Goal: Information Seeking & Learning: Find specific fact

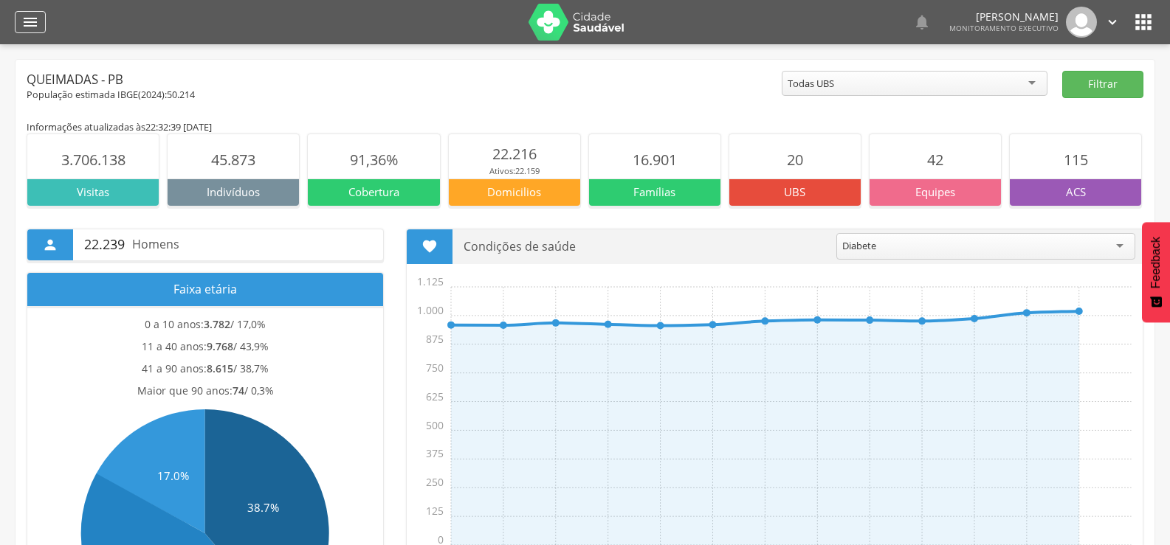
click at [40, 13] on div "" at bounding box center [30, 22] width 31 height 22
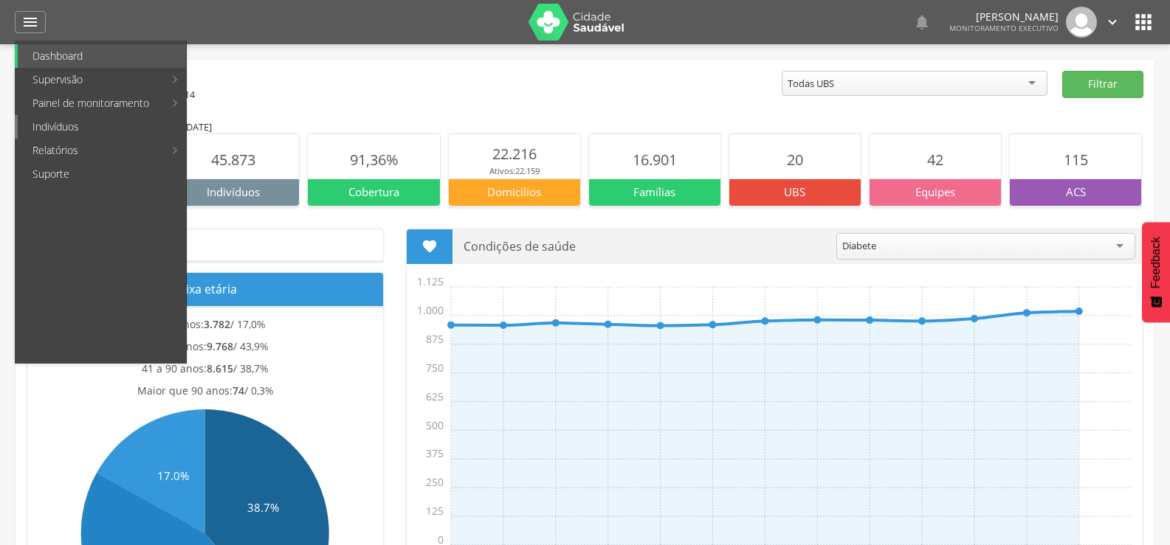
click at [60, 134] on link "Indivíduos" at bounding box center [102, 127] width 168 height 24
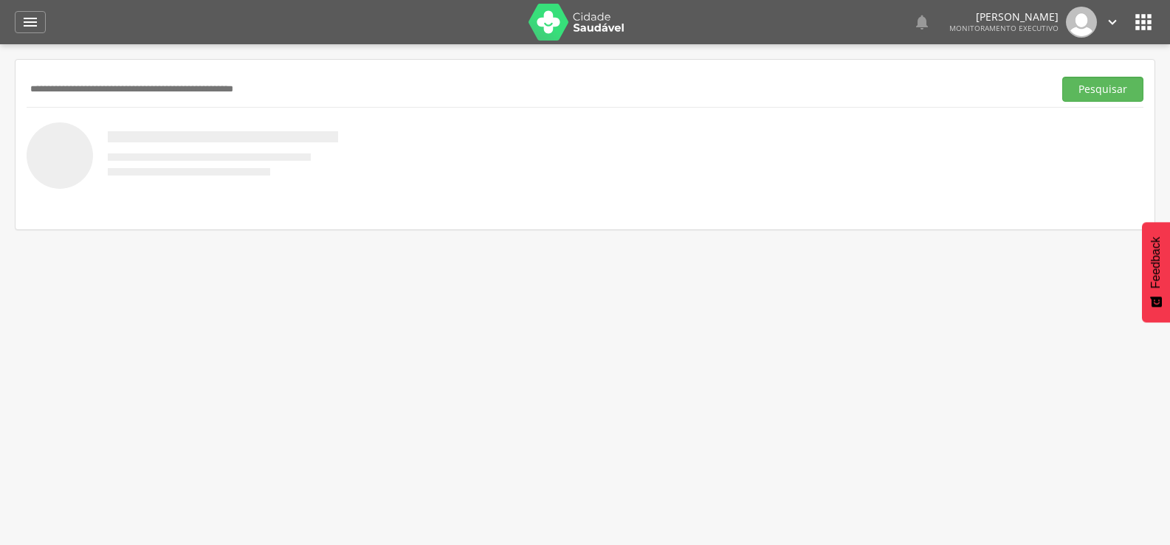
paste input "**********"
type input "**********"
click at [1062, 77] on button "Pesquisar" at bounding box center [1102, 89] width 81 height 25
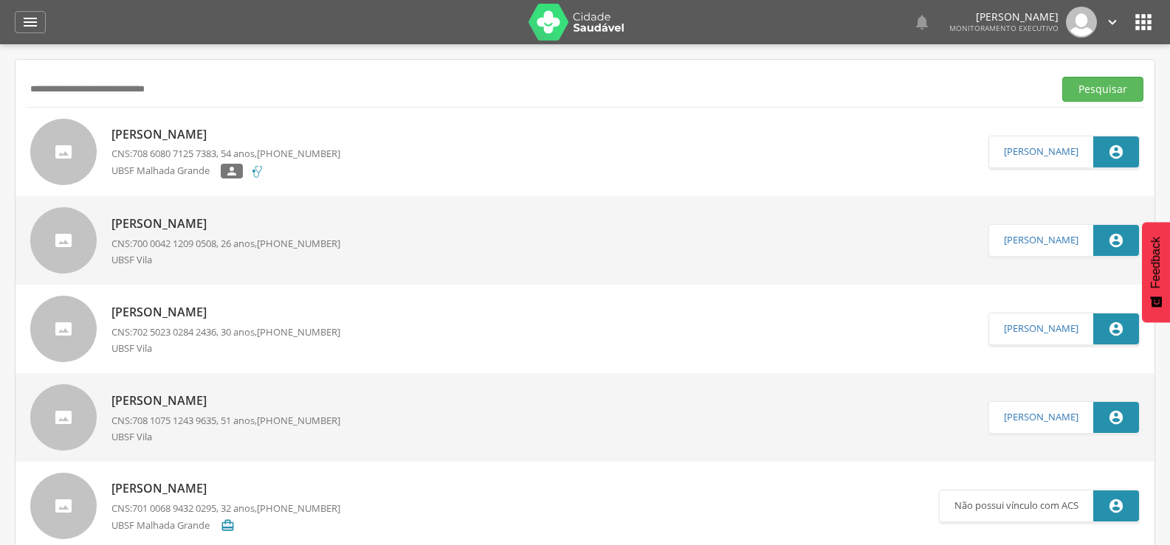
click at [179, 141] on p "[PERSON_NAME]" at bounding box center [225, 134] width 229 height 17
type input "**********"
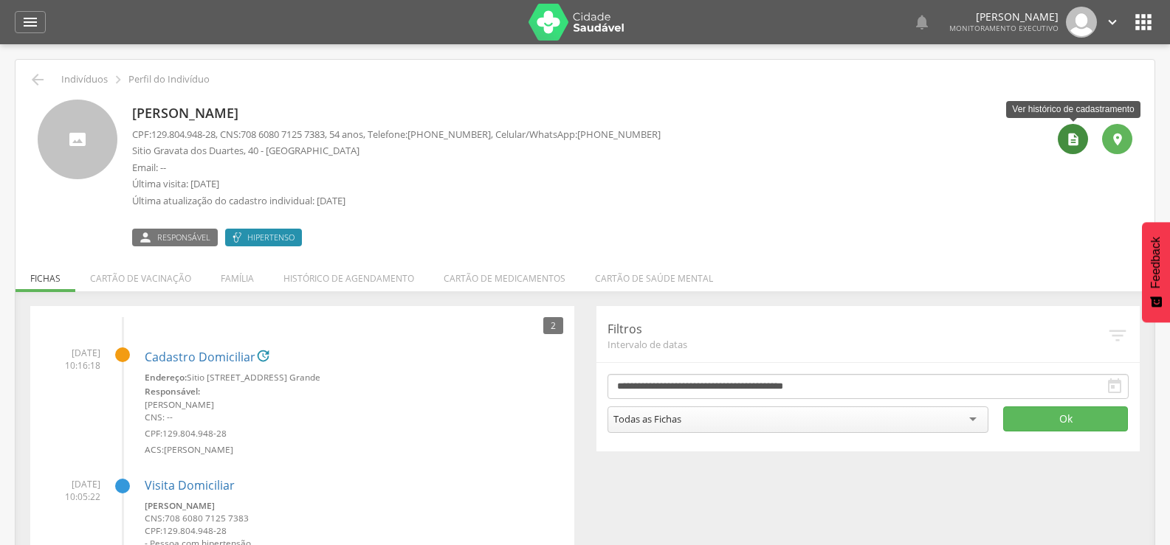
click at [1071, 137] on icon "" at bounding box center [1073, 139] width 15 height 15
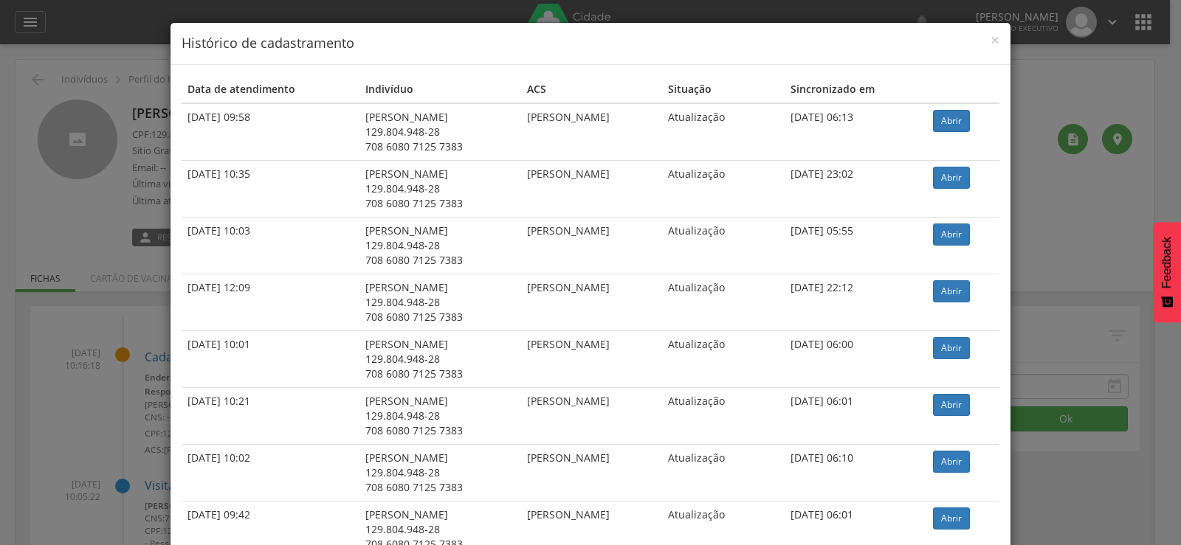
click at [32, 194] on div "× Histórico de cadastramento Data de atendimento Indivíduo ACS Situação Sincron…" at bounding box center [590, 272] width 1181 height 545
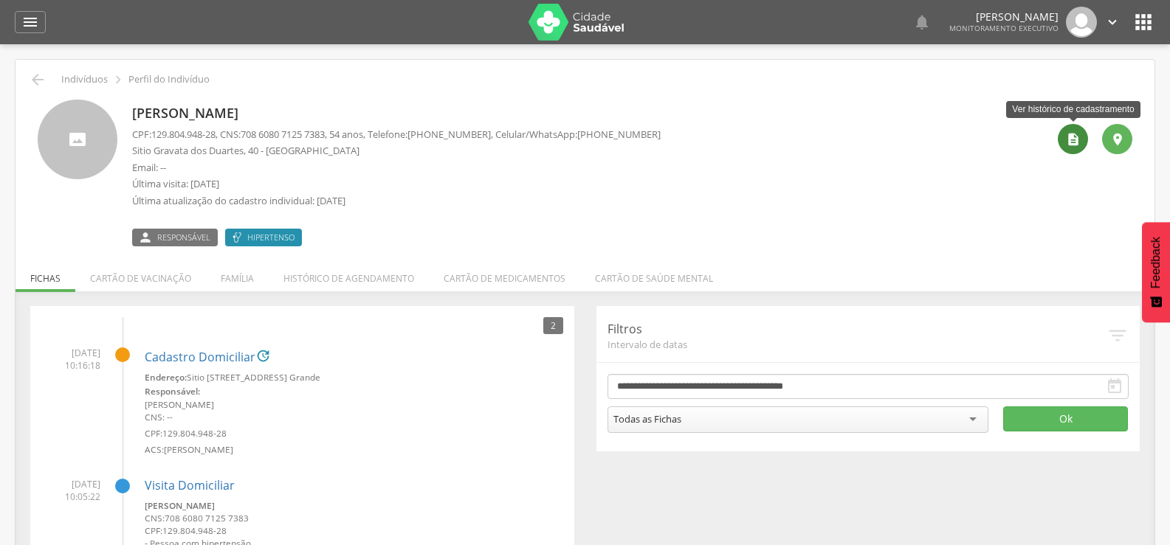
click at [1075, 135] on icon "" at bounding box center [1073, 139] width 15 height 15
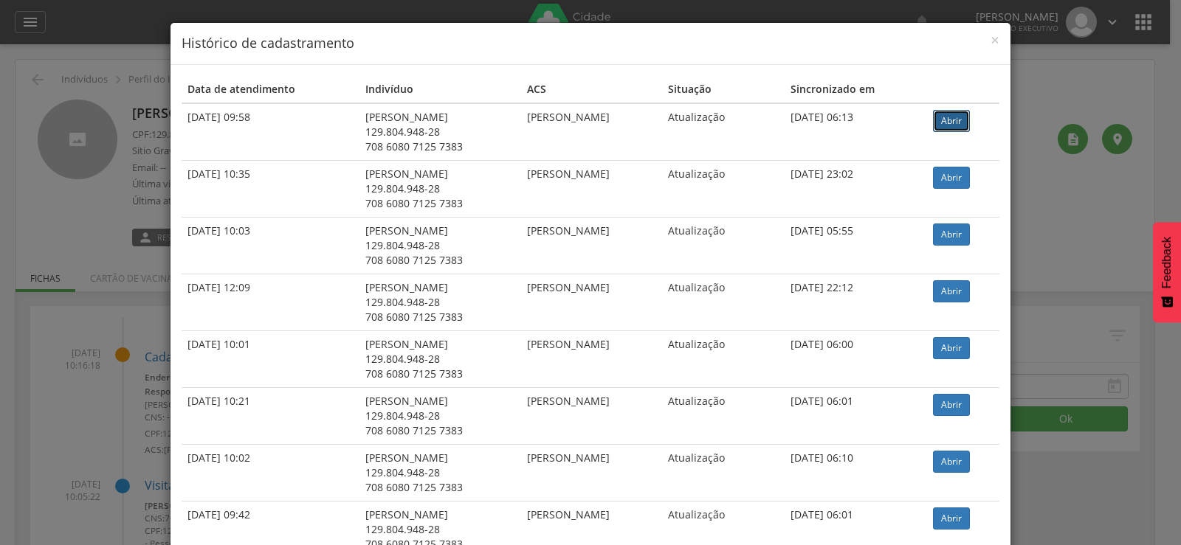
click at [965, 125] on link "Abrir" at bounding box center [951, 121] width 37 height 22
click at [75, 130] on div "× Histórico de cadastramento Data de atendimento Indivíduo ACS Situação Sincron…" at bounding box center [590, 272] width 1181 height 545
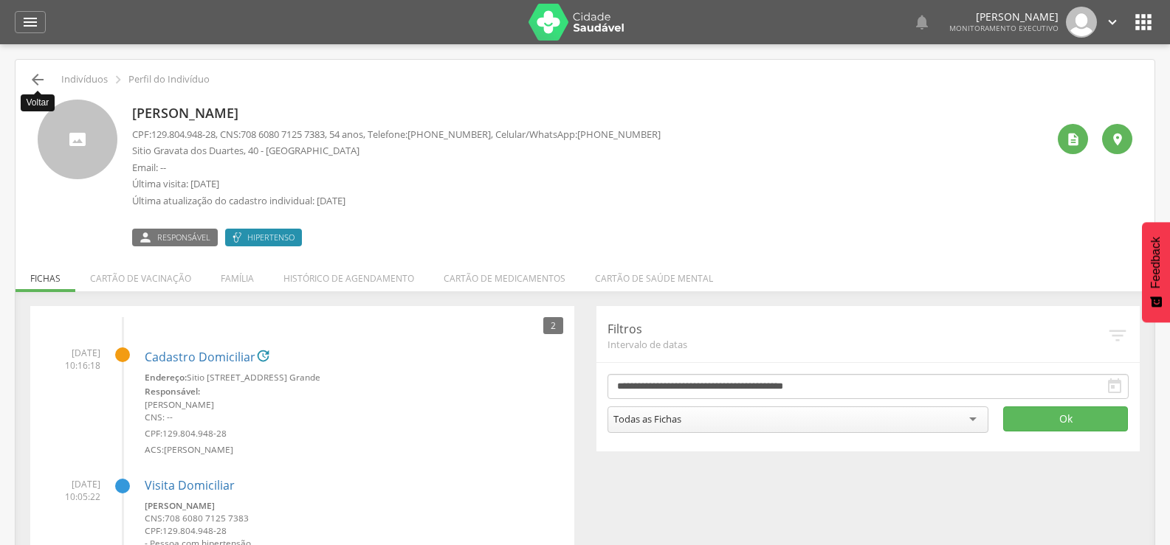
click at [36, 77] on icon "" at bounding box center [38, 80] width 18 height 18
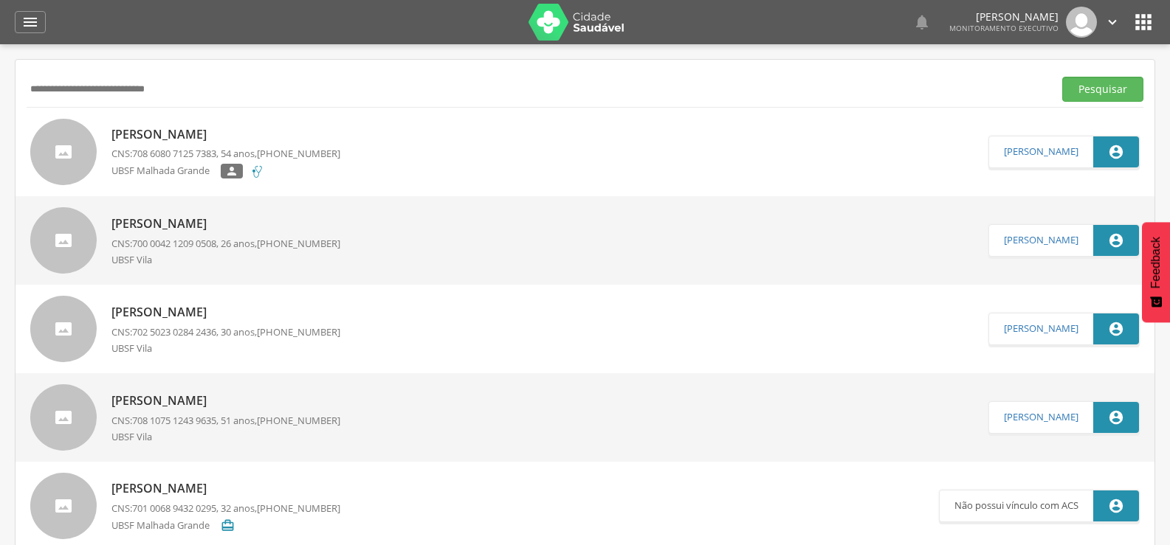
drag, startPoint x: 0, startPoint y: 117, endPoint x: 0, endPoint y: 138, distance: 20.7
click at [0, 138] on div " Supervisão  Distritos  Ubs Coordenador: - Queimadas / PB Intervalo de Tempo…" at bounding box center [585, 316] width 1170 height 545
type input "**********"
click at [1062, 77] on button "Pesquisar" at bounding box center [1102, 89] width 81 height 25
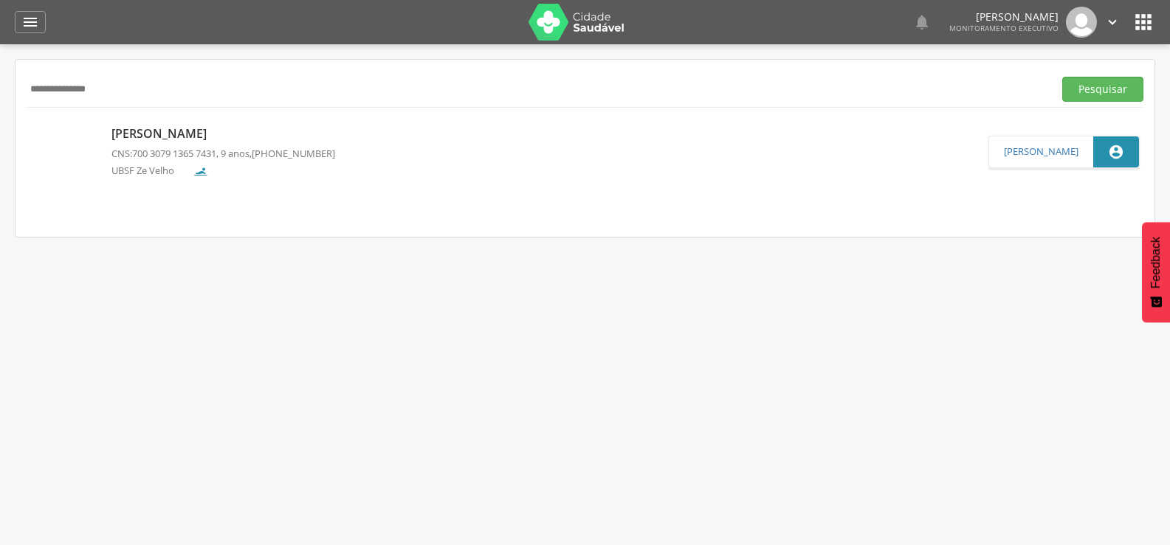
drag, startPoint x: 79, startPoint y: 90, endPoint x: 0, endPoint y: 90, distance: 79.0
click at [0, 90] on div " Supervisão  Distritos  Ubs Coordenador: - Queimadas / PB Intervalo de Tempo…" at bounding box center [585, 316] width 1170 height 545
type input "*"
type input "**********"
click at [1062, 77] on button "Pesquisar" at bounding box center [1102, 89] width 81 height 25
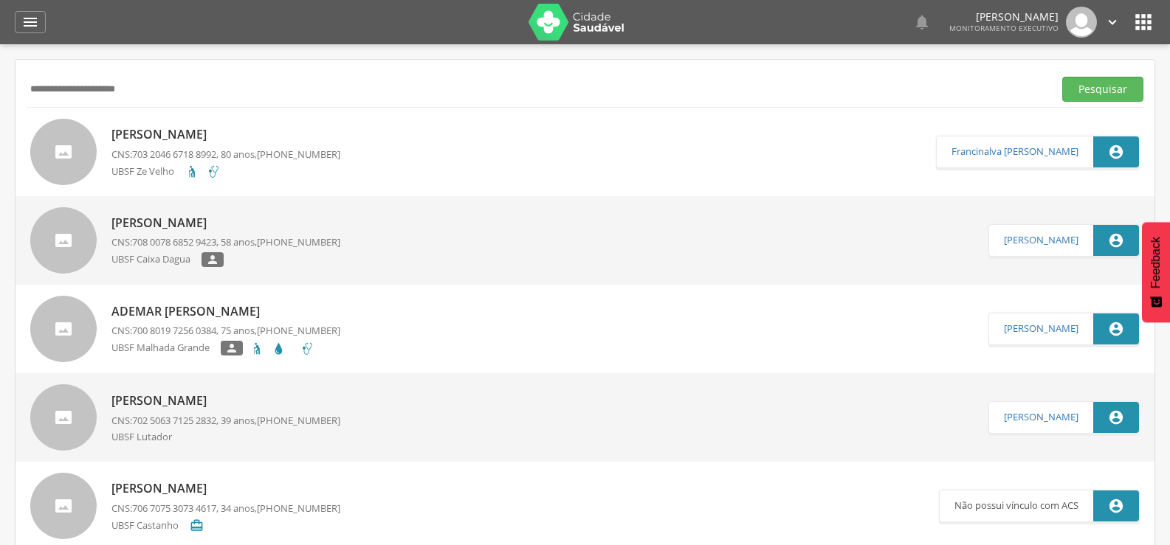
click at [182, 134] on p "[PERSON_NAME]" at bounding box center [225, 134] width 229 height 17
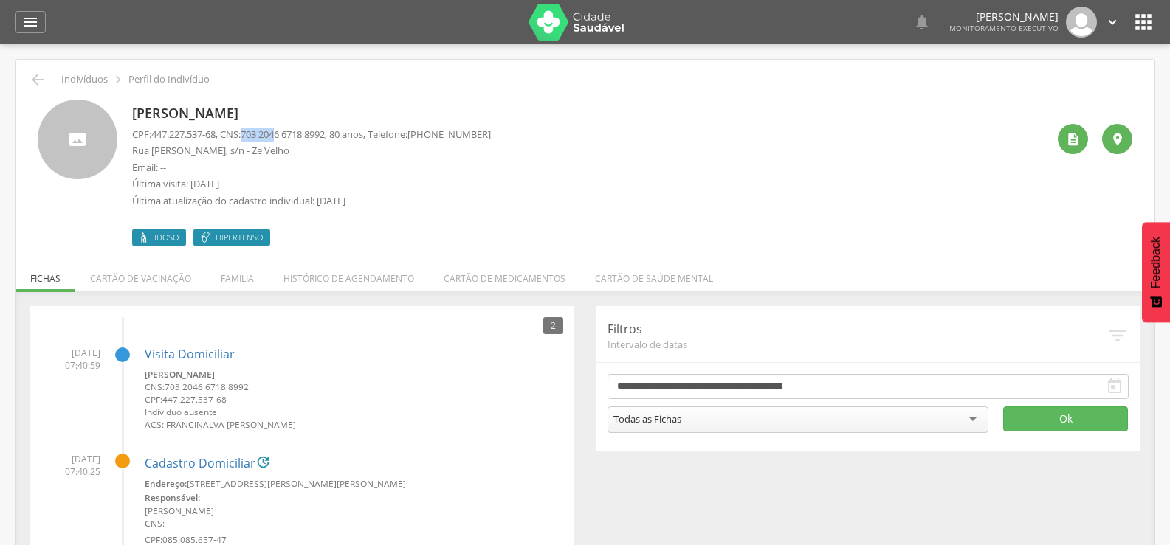
drag, startPoint x: 252, startPoint y: 131, endPoint x: 286, endPoint y: 131, distance: 34.7
click at [286, 131] on span "703 2046 6718 8992" at bounding box center [283, 134] width 84 height 13
click at [320, 159] on div "CPF: 447.227.537-68 , CNS: [PHONE_NUMBER] , 80 anos, Telefone: [PHONE_NUMBER] […" at bounding box center [311, 172] width 359 height 88
drag, startPoint x: 320, startPoint y: 137, endPoint x: 340, endPoint y: 138, distance: 20.7
click at [325, 138] on span "703 2046 6718 8992" at bounding box center [283, 134] width 84 height 13
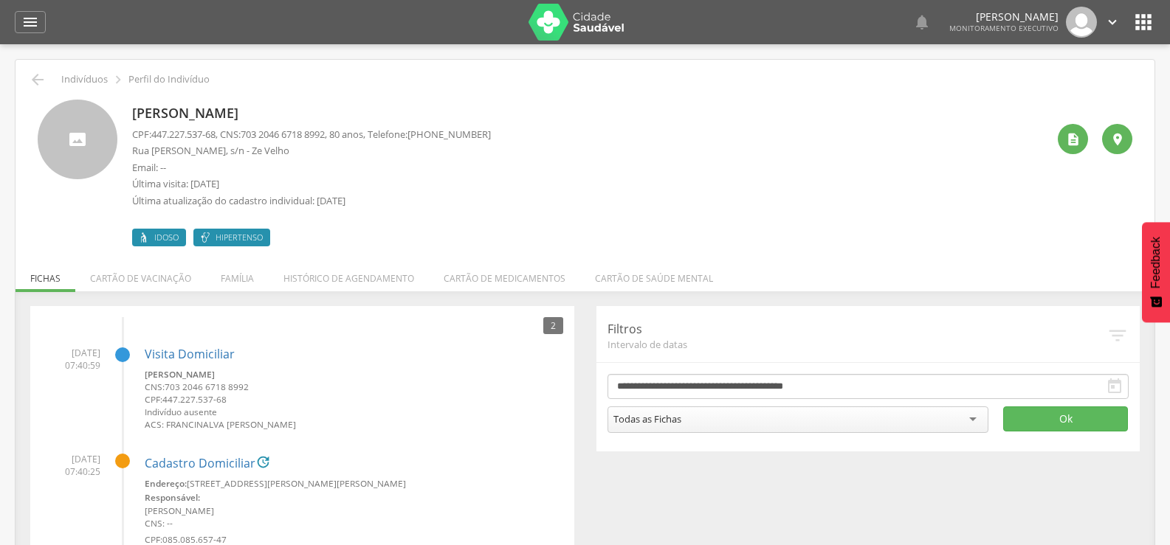
click at [334, 415] on small "Indivíduo ausente" at bounding box center [354, 412] width 418 height 13
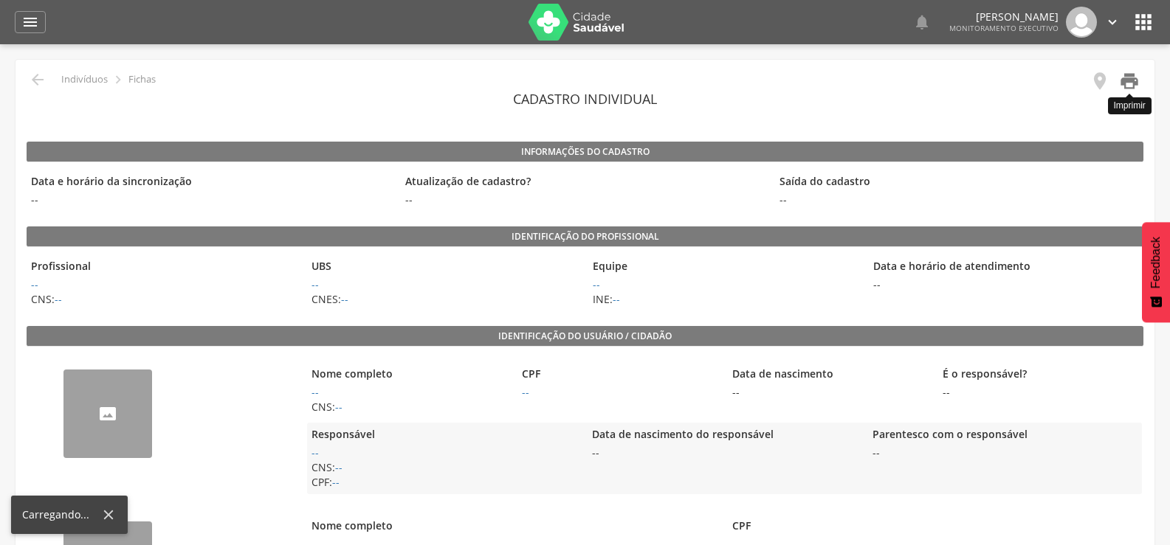
click at [1131, 89] on icon "" at bounding box center [1129, 81] width 21 height 21
